Goal: Navigation & Orientation: Find specific page/section

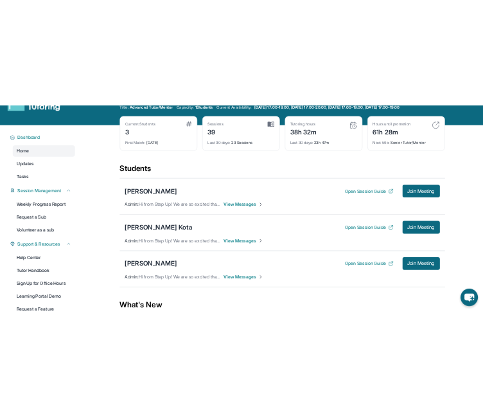
scroll to position [43, 0]
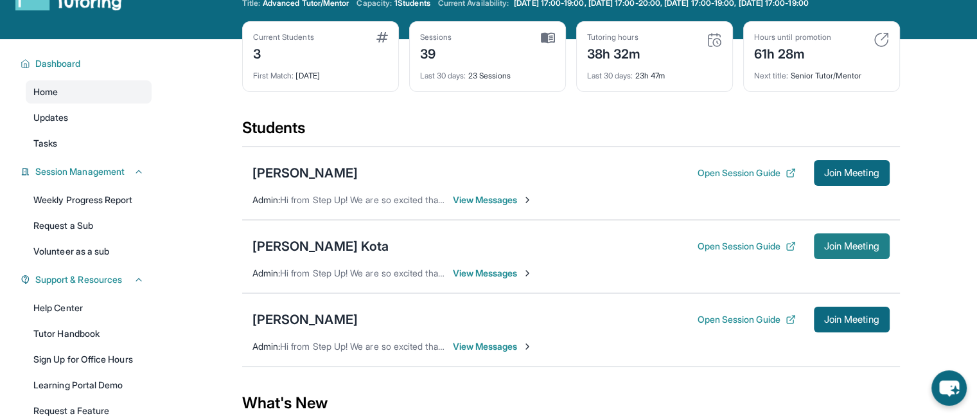
click at [844, 238] on button "Join Meeting" at bounding box center [852, 246] width 76 height 26
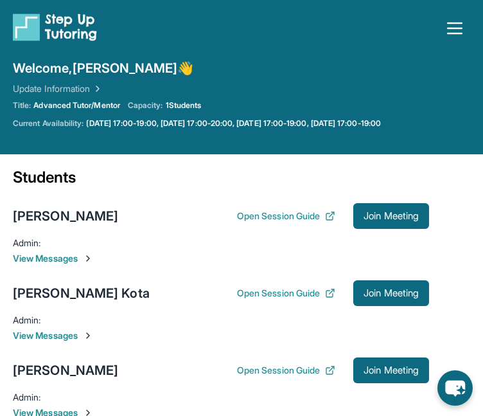
click at [447, 35] on icon "button" at bounding box center [455, 28] width 21 height 21
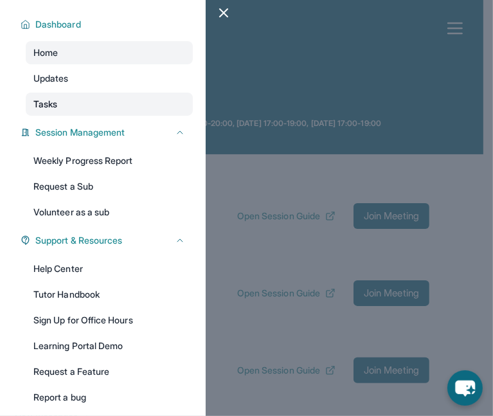
click at [61, 107] on link "Tasks" at bounding box center [109, 104] width 167 height 23
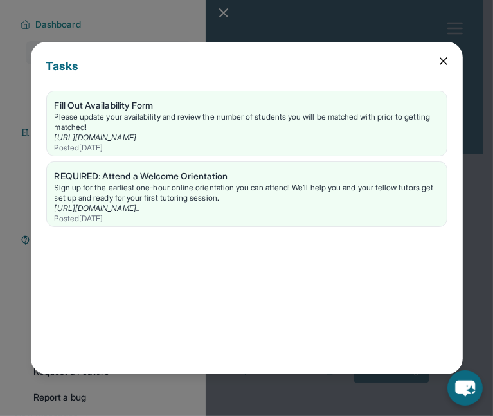
click at [438, 57] on icon at bounding box center [443, 61] width 13 height 13
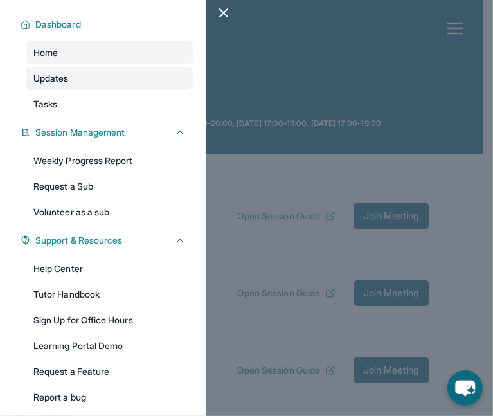
click at [60, 83] on span "Updates" at bounding box center [50, 78] width 35 height 13
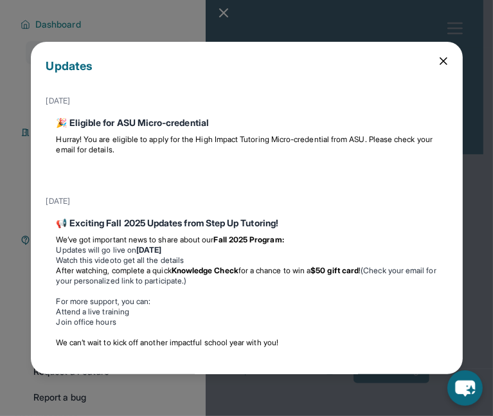
click at [437, 60] on icon at bounding box center [443, 61] width 13 height 13
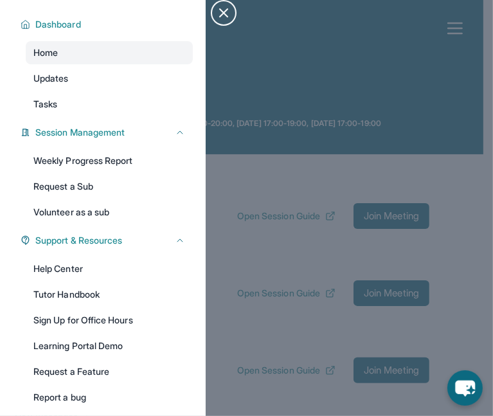
click at [233, 18] on button "Close sidebar" at bounding box center [224, 13] width 26 height 26
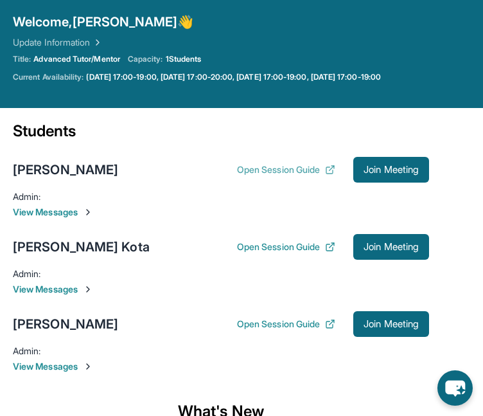
scroll to position [46, 0]
